Goal: Navigation & Orientation: Find specific page/section

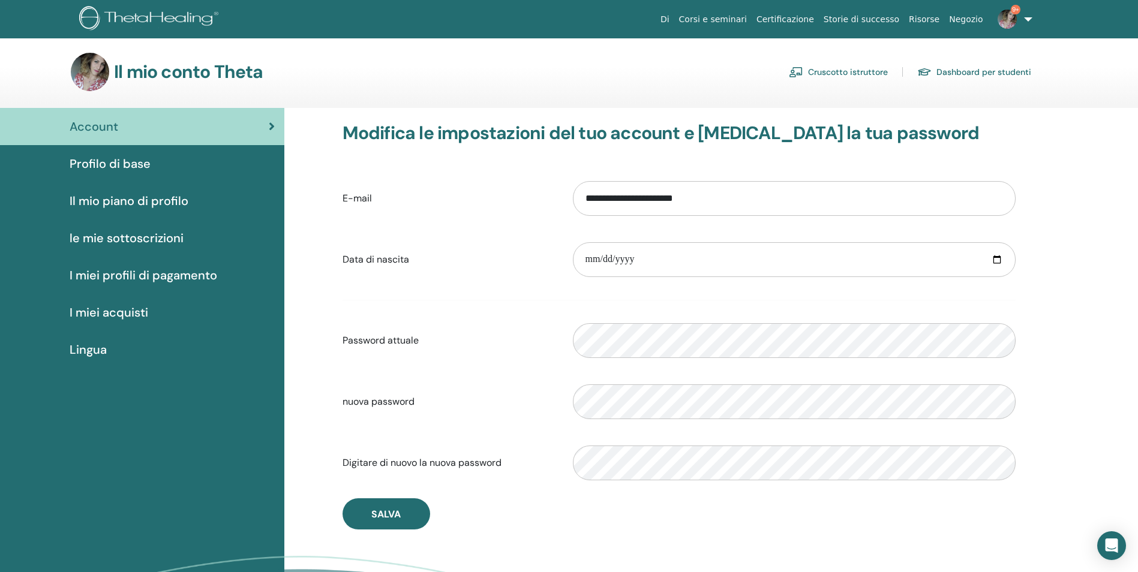
click at [951, 74] on link "Dashboard per studenti" at bounding box center [974, 71] width 114 height 19
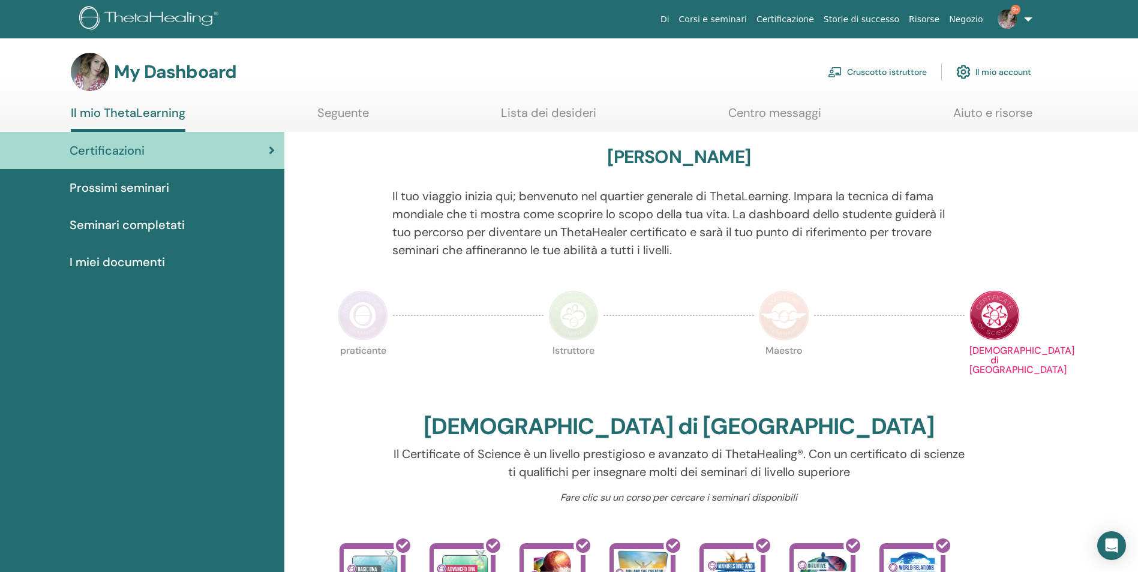
click at [381, 312] on img at bounding box center [363, 315] width 50 height 50
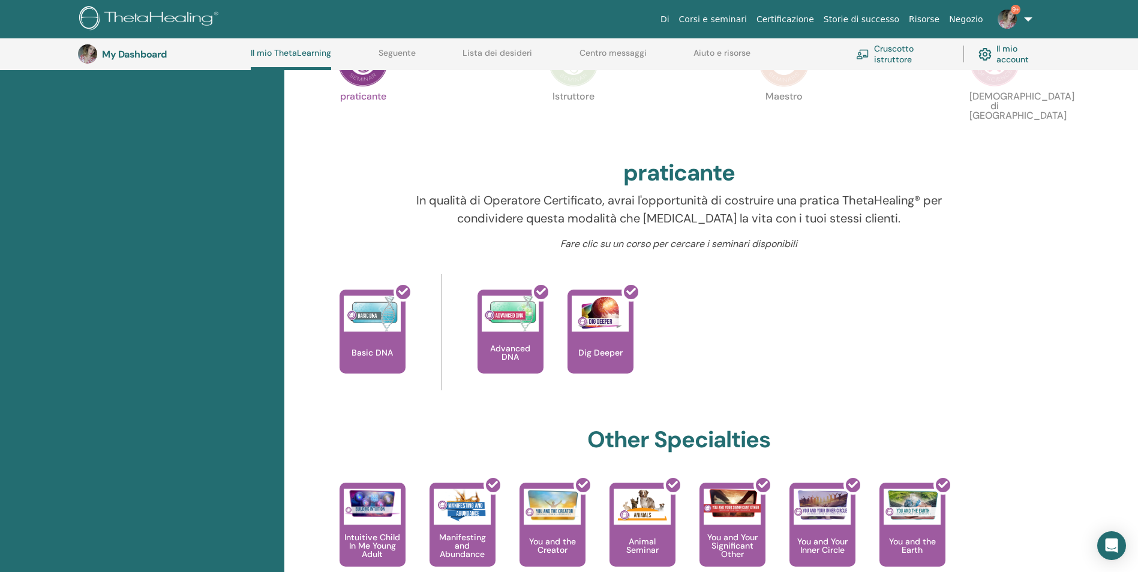
scroll to position [92, 0]
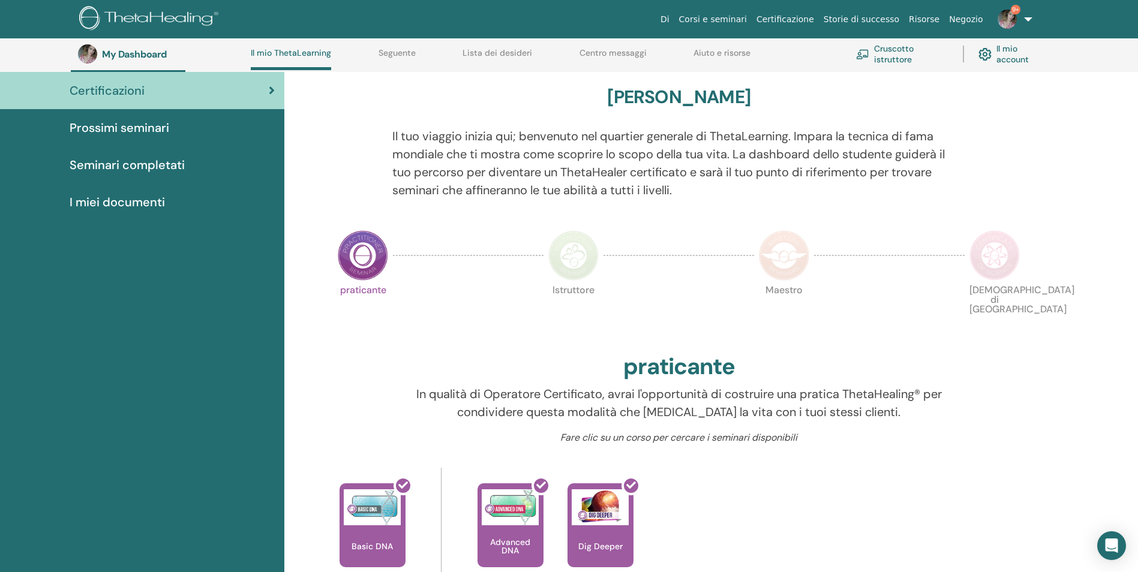
click at [563, 259] on img at bounding box center [573, 255] width 50 height 50
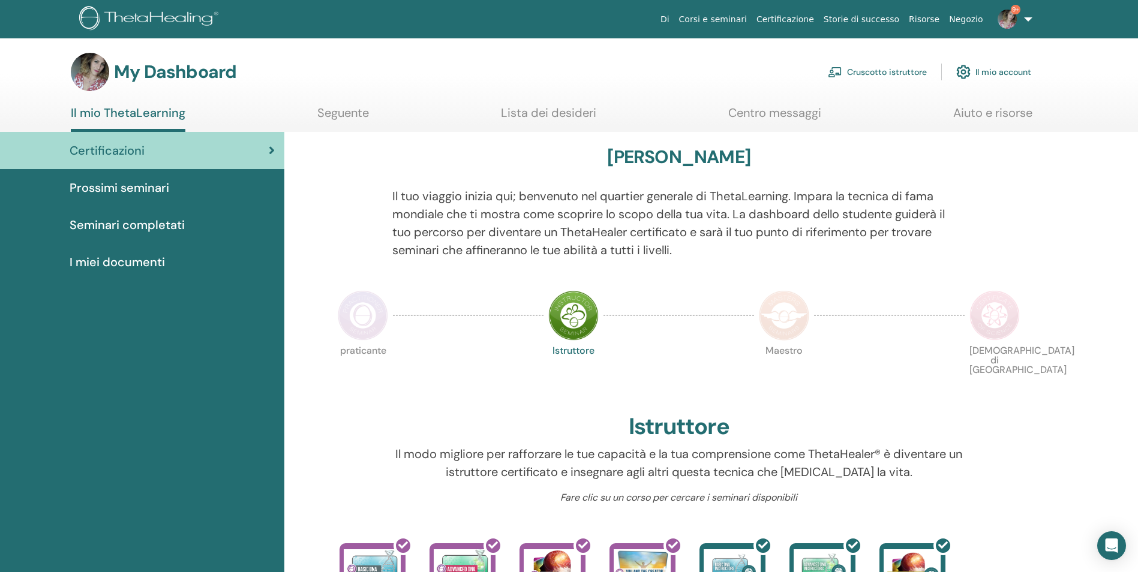
click at [357, 319] on img at bounding box center [363, 315] width 50 height 50
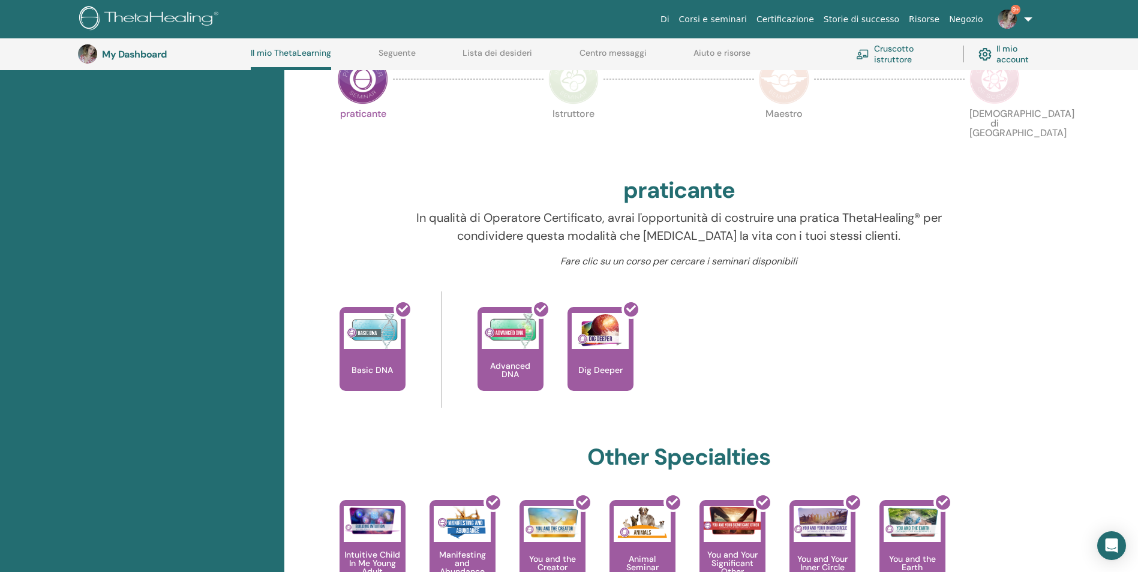
scroll to position [92, 0]
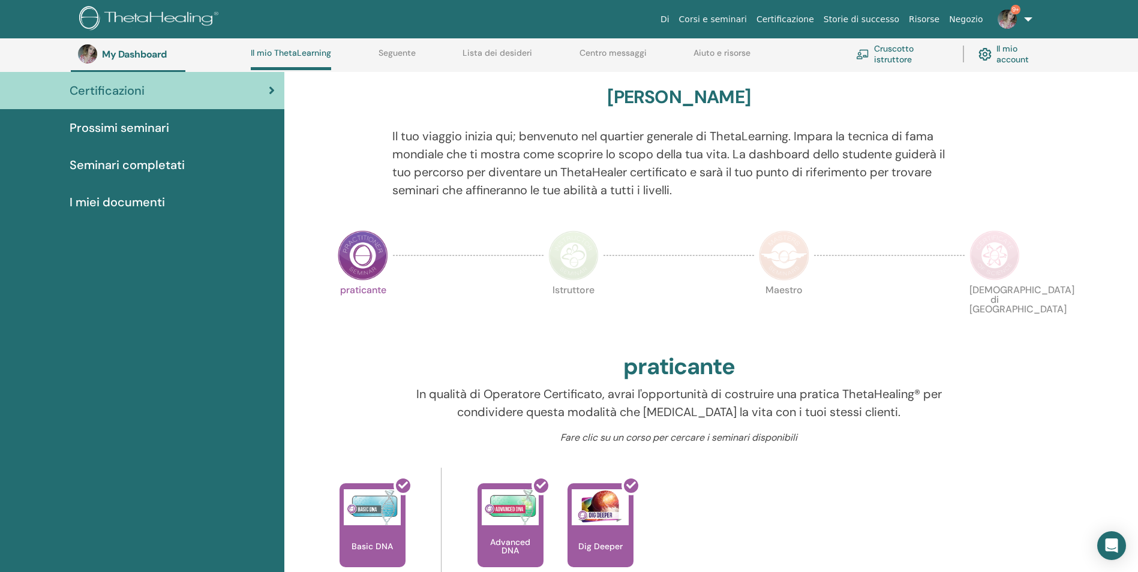
click at [784, 247] on img at bounding box center [784, 255] width 50 height 50
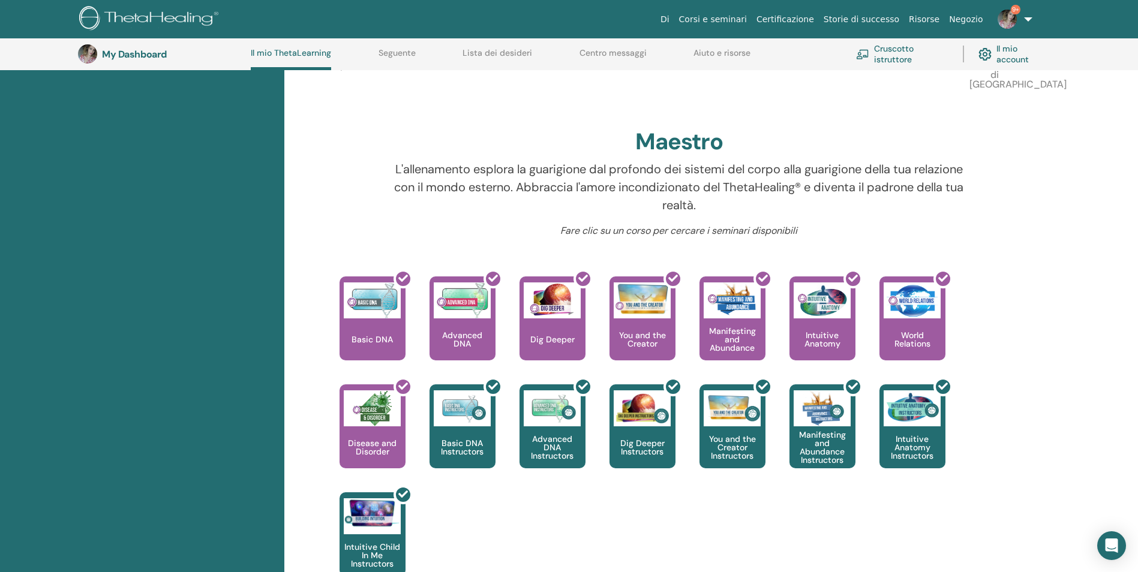
scroll to position [152, 0]
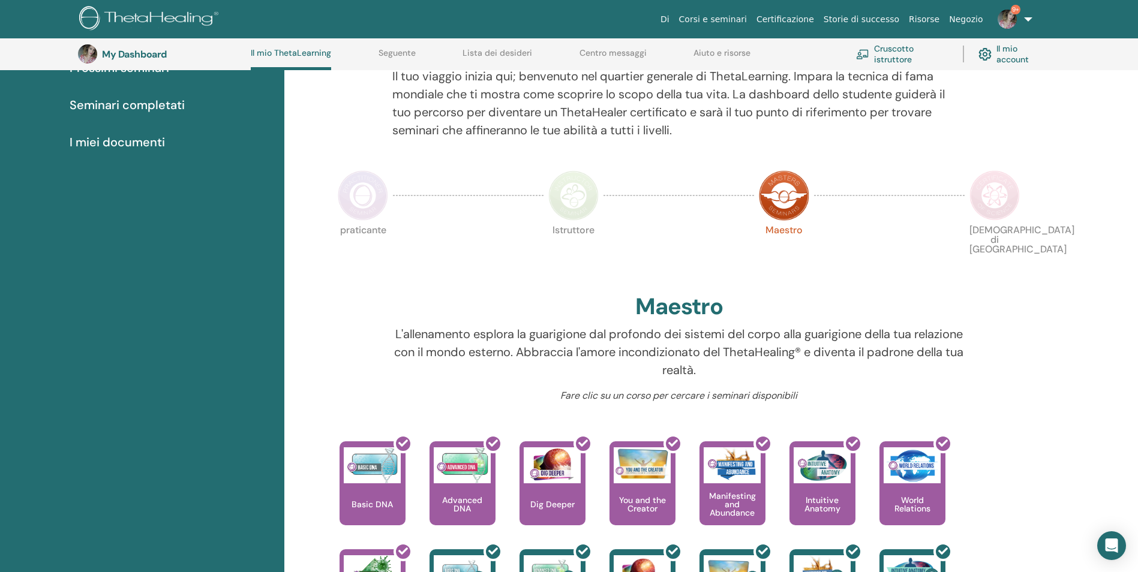
click at [991, 196] on img at bounding box center [994, 195] width 50 height 50
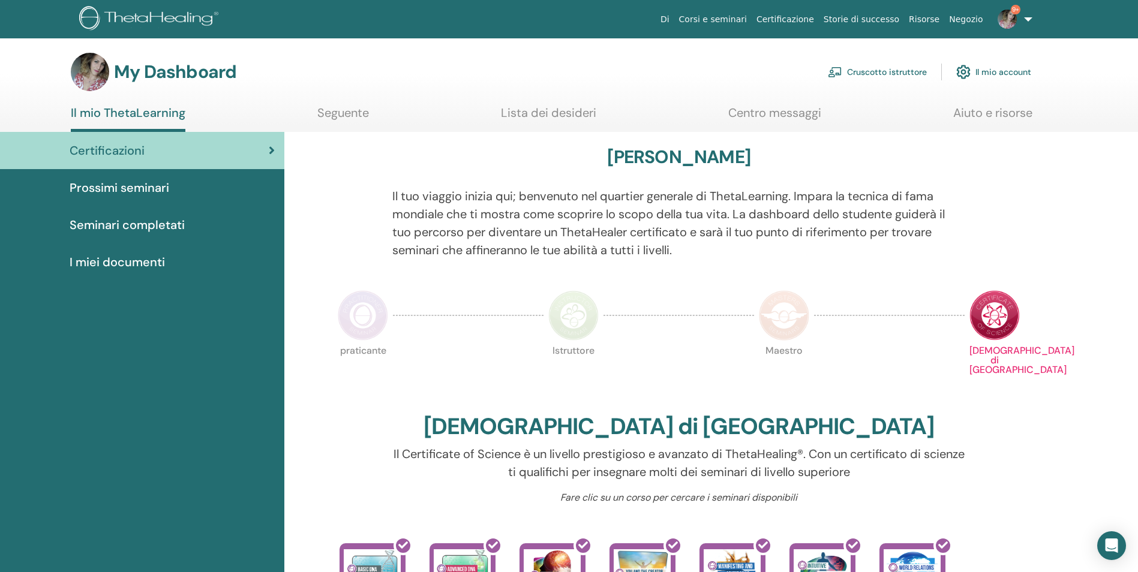
click at [367, 323] on img at bounding box center [363, 315] width 50 height 50
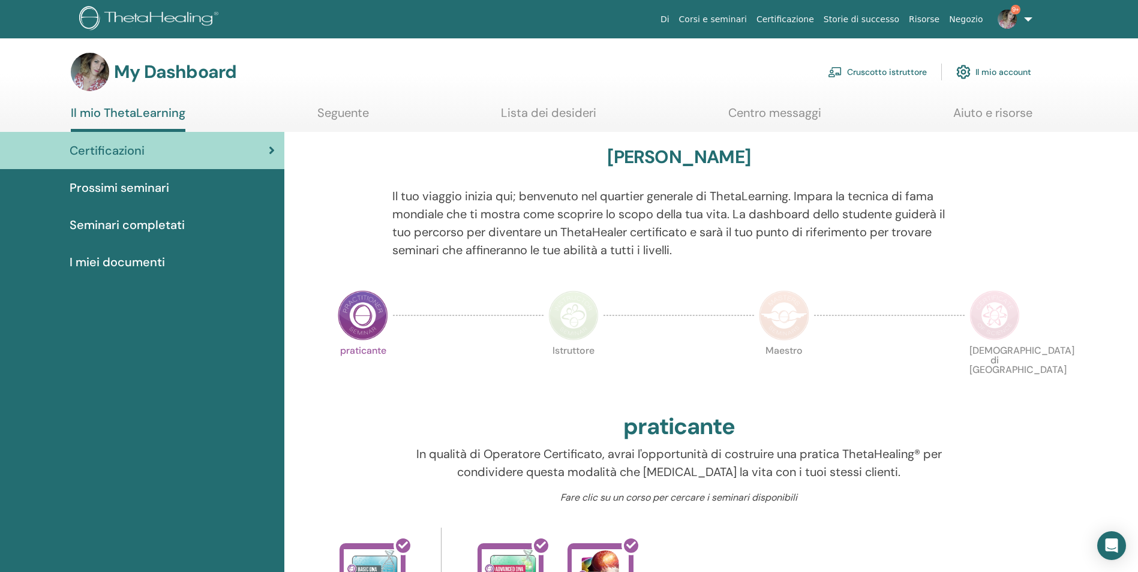
click at [577, 315] on img at bounding box center [573, 315] width 50 height 50
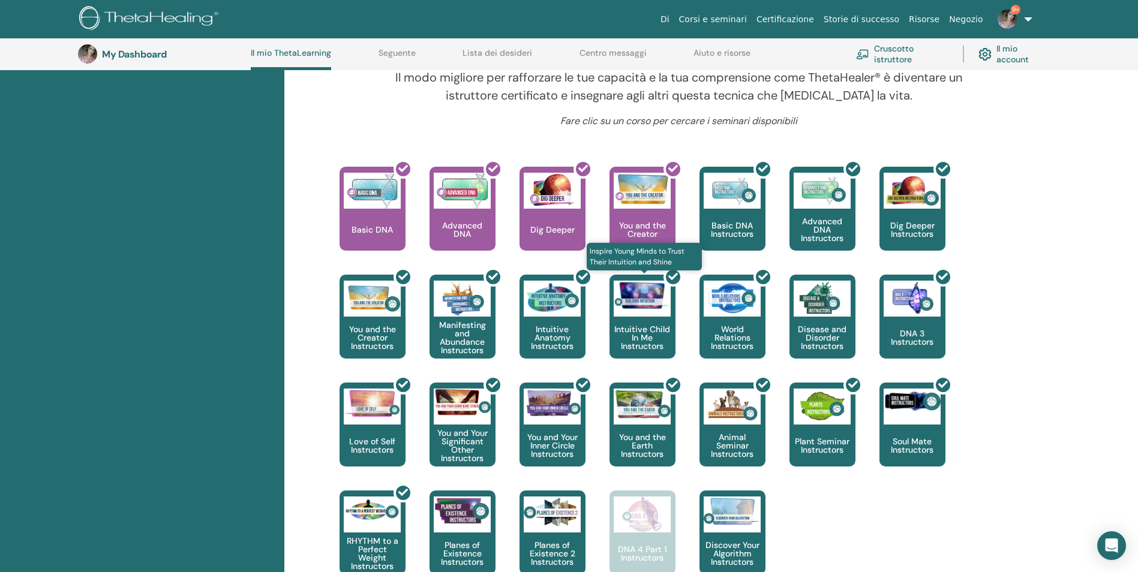
scroll to position [272, 0]
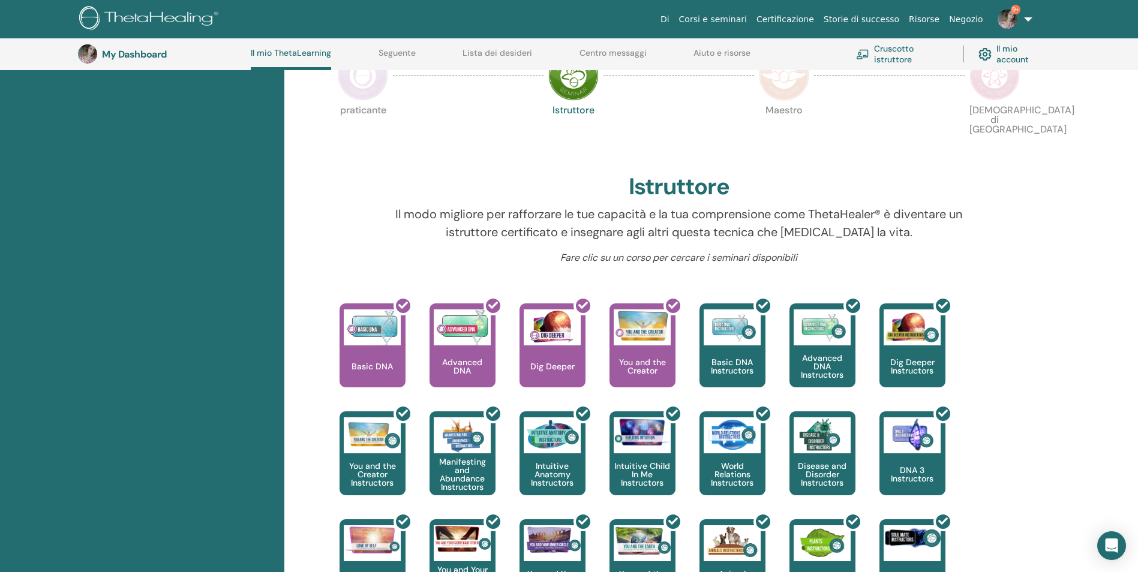
click at [366, 85] on img at bounding box center [363, 75] width 50 height 50
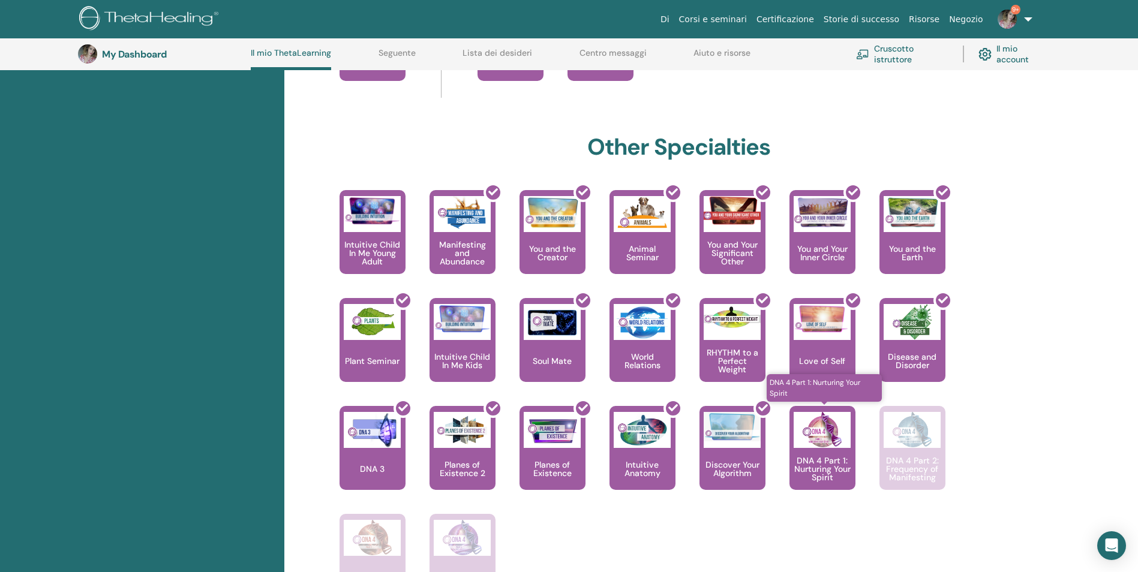
scroll to position [632, 0]
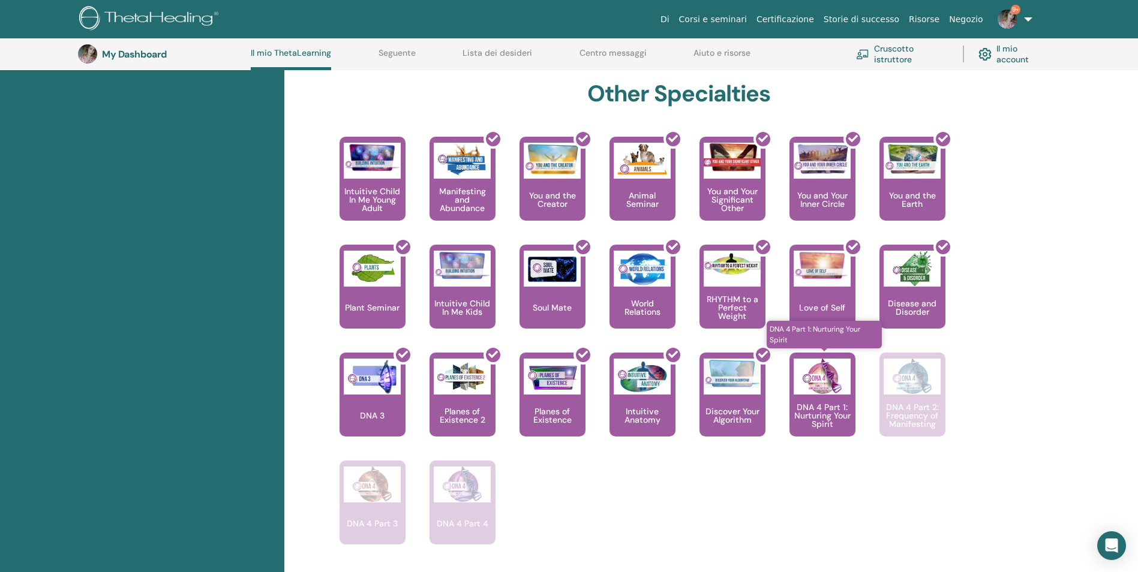
click at [816, 418] on p "DNA 4 Part 1: Nurturing Your Spirit" at bounding box center [822, 415] width 66 height 25
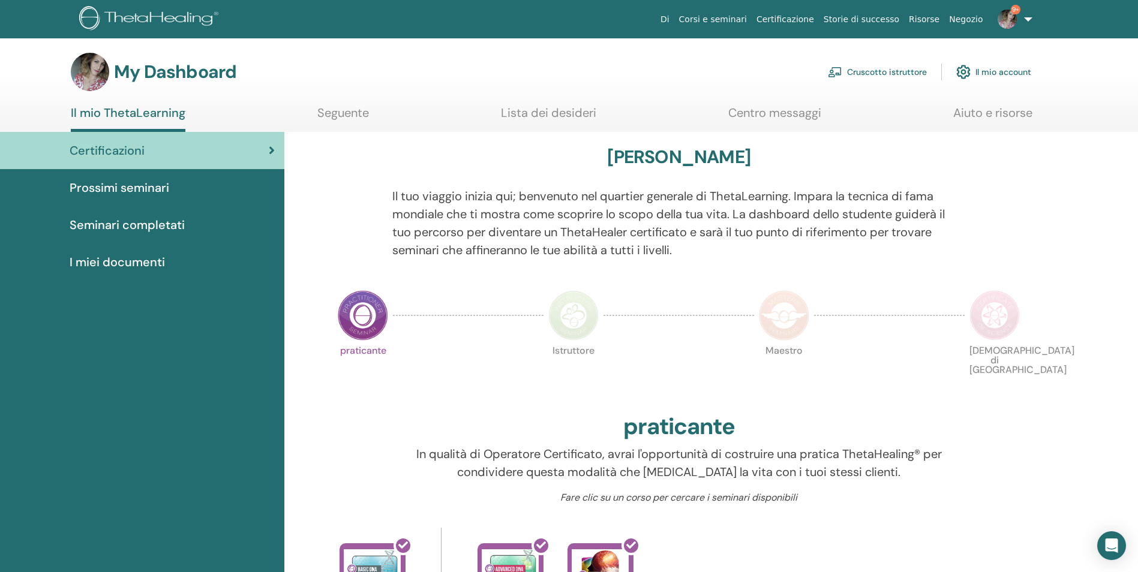
click at [136, 260] on span "I miei documenti" at bounding box center [117, 262] width 95 height 18
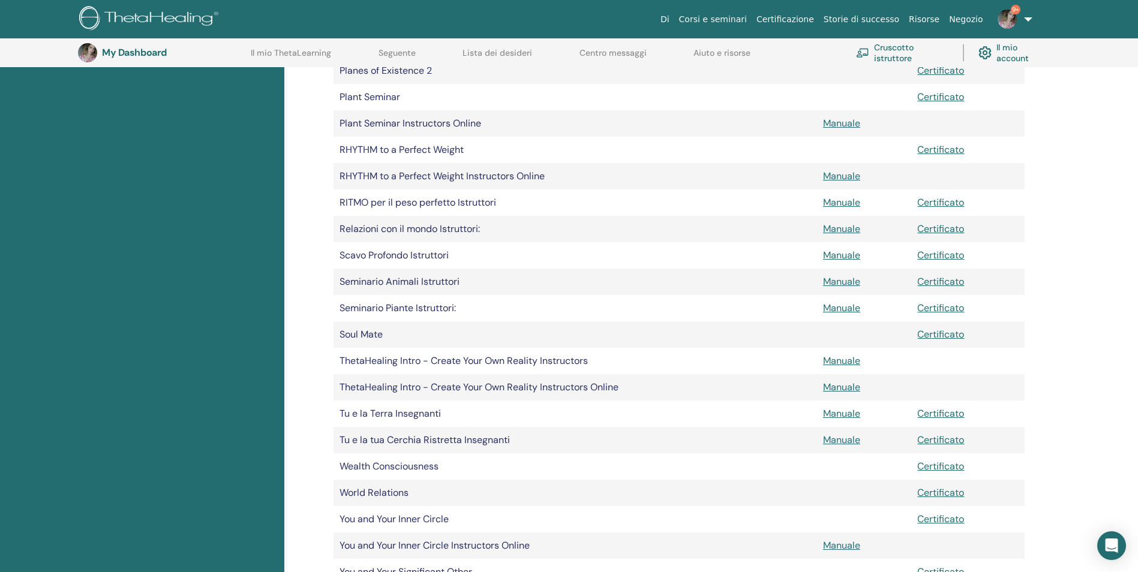
scroll to position [1408, 0]
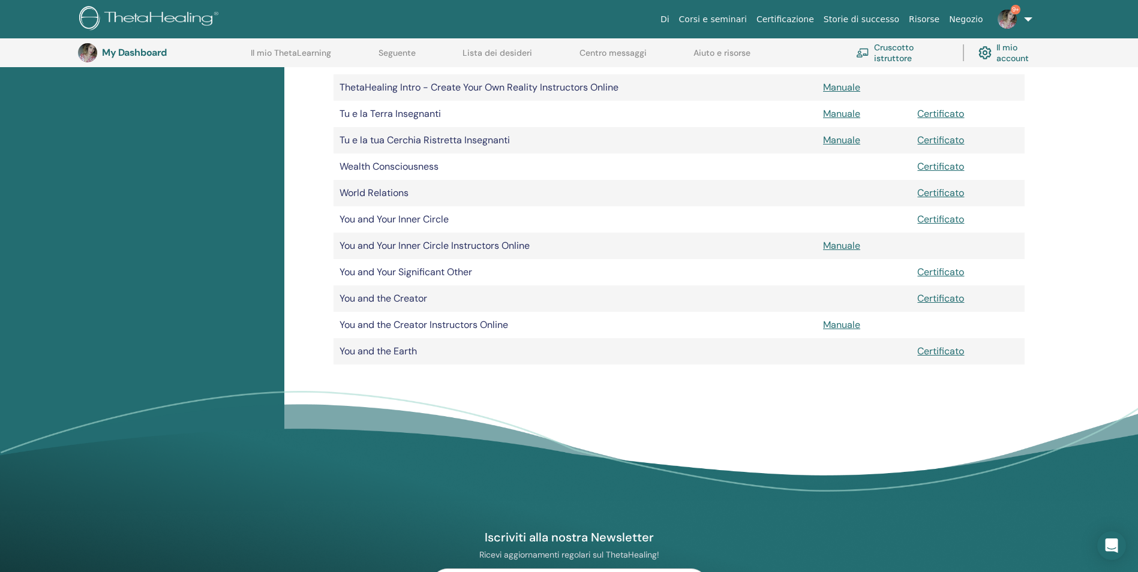
drag, startPoint x: 952, startPoint y: 339, endPoint x: 957, endPoint y: 335, distance: 6.4
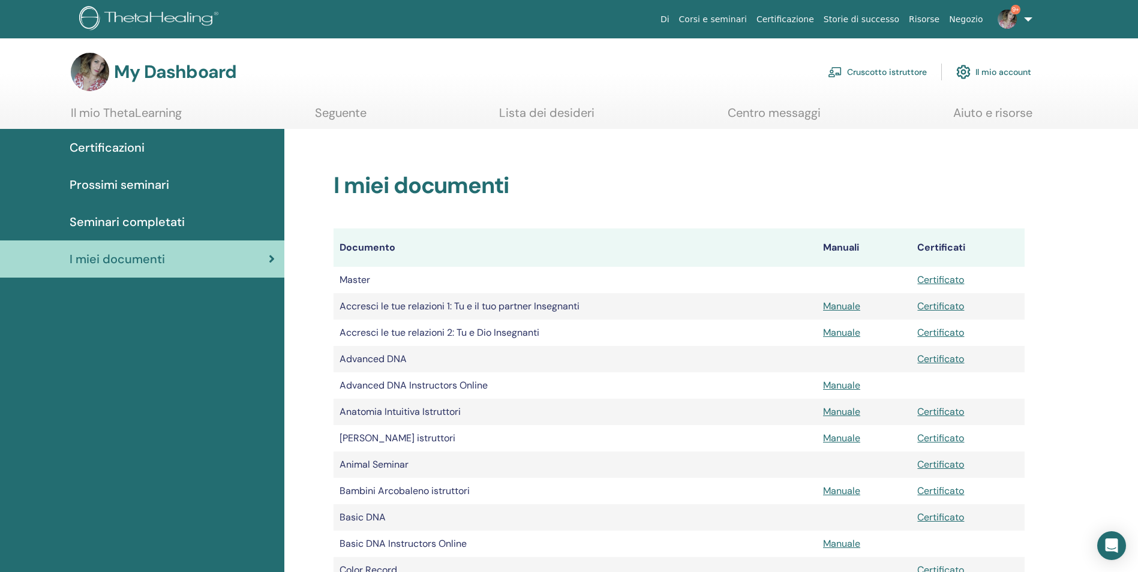
scroll to position [0, 0]
